Goal: Task Accomplishment & Management: Manage account settings

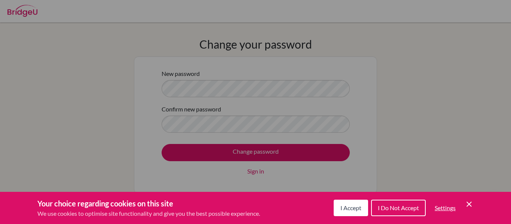
click at [300, 89] on div "Cookie Preferences" at bounding box center [255, 112] width 511 height 224
click at [352, 205] on span "I Accept" at bounding box center [350, 207] width 21 height 7
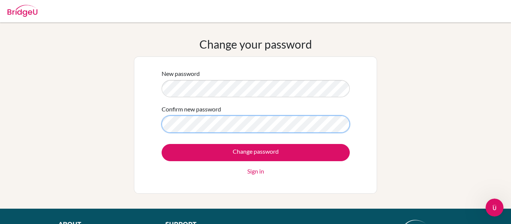
click at [162, 144] on input "Change password" at bounding box center [256, 152] width 188 height 17
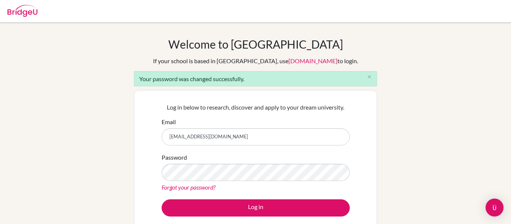
type input "[EMAIL_ADDRESS][DOMAIN_NAME]"
click at [434, 109] on div "Welcome to [GEOGRAPHIC_DATA] If your school is based in [GEOGRAPHIC_DATA], use …" at bounding box center [255, 169] width 511 height 264
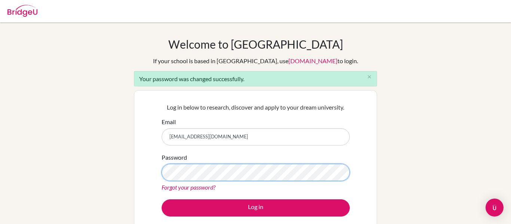
click at [119, 168] on div "Welcome to [GEOGRAPHIC_DATA] If your school is based in [GEOGRAPHIC_DATA], use …" at bounding box center [255, 169] width 511 height 264
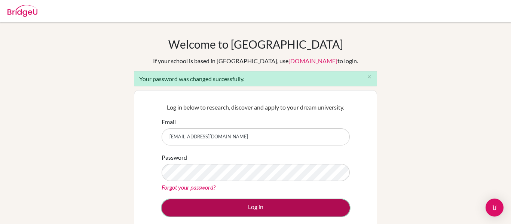
click at [231, 203] on button "Log in" at bounding box center [256, 207] width 188 height 17
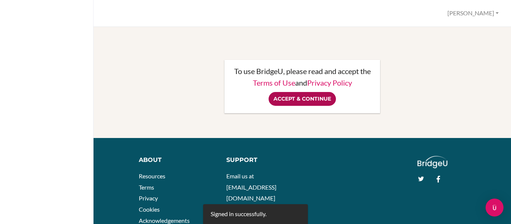
click at [310, 99] on input "Accept & Continue" at bounding box center [302, 99] width 67 height 14
